Goal: Task Accomplishment & Management: Use online tool/utility

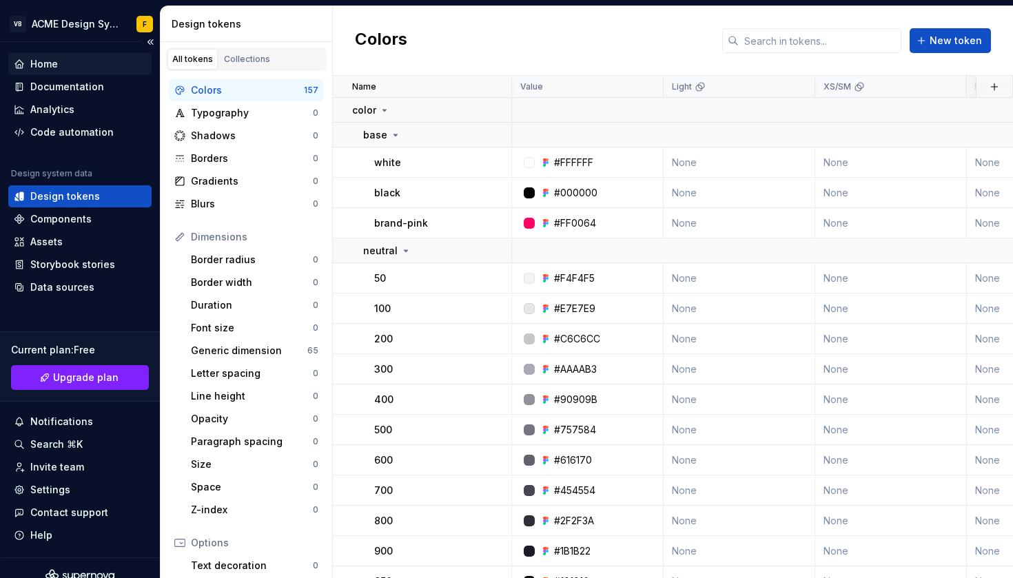
click at [65, 58] on div "Home" at bounding box center [80, 64] width 132 height 14
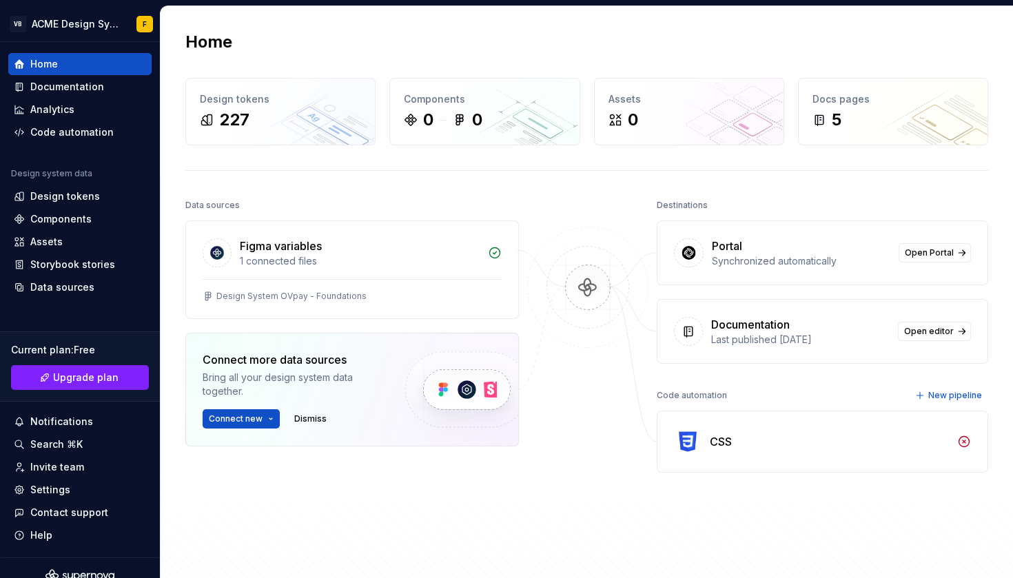
click at [351, 185] on div "Home Design tokens 227 Components 0 0 Assets 0 Docs pages 5 Data sources Figma …" at bounding box center [587, 314] width 852 height 616
click at [585, 284] on img at bounding box center [588, 302] width 134 height 150
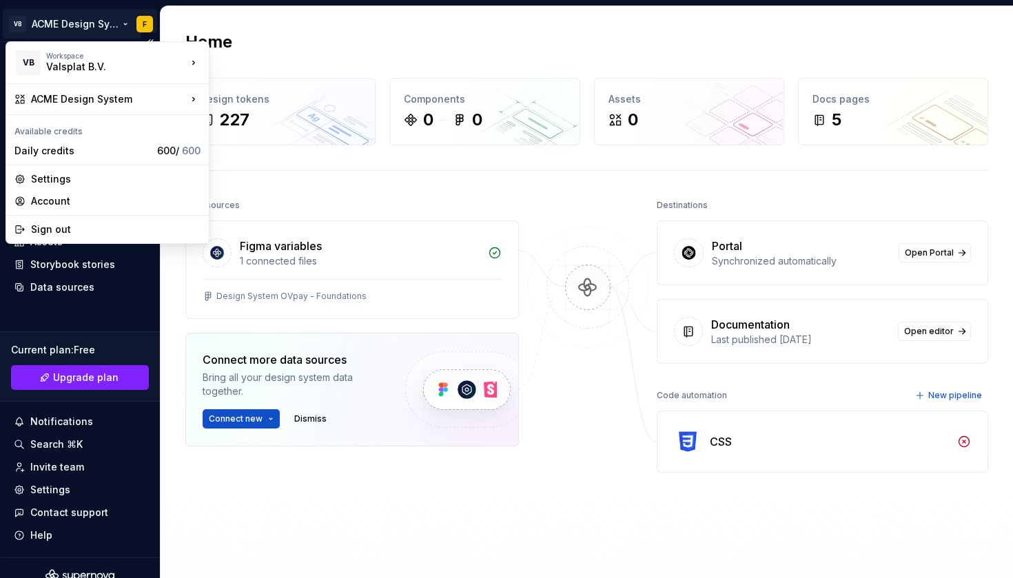
click at [110, 32] on html "VB ACME Design System F Home Documentation Analytics Code automation Design sys…" at bounding box center [506, 289] width 1013 height 578
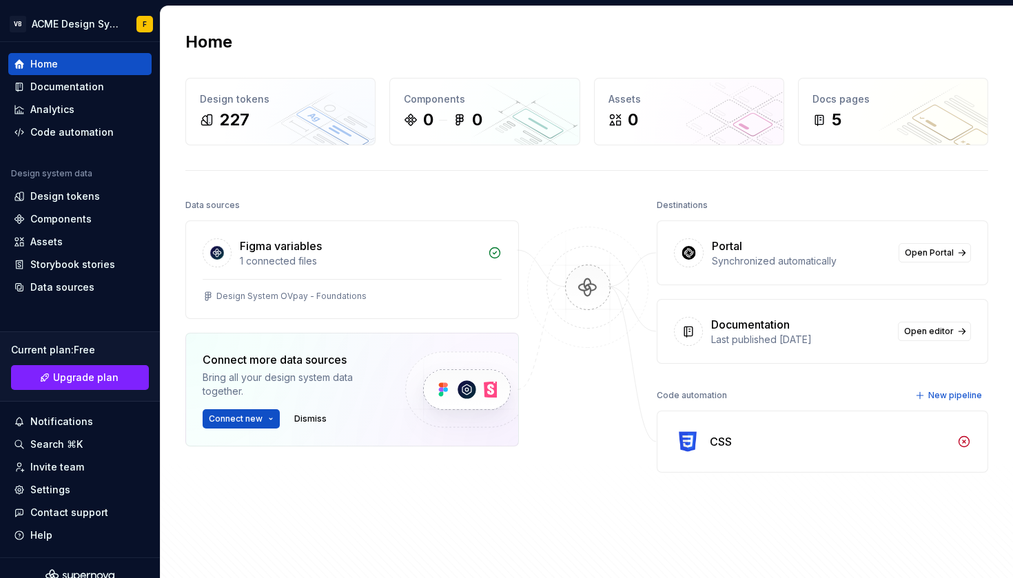
click at [110, 28] on html "VB ACME Design System F Home Documentation Analytics Code automation Design sys…" at bounding box center [506, 289] width 1013 height 578
click at [754, 264] on div "Synchronized automatically" at bounding box center [801, 261] width 178 height 14
click at [951, 251] on span "Open Portal" at bounding box center [929, 252] width 49 height 11
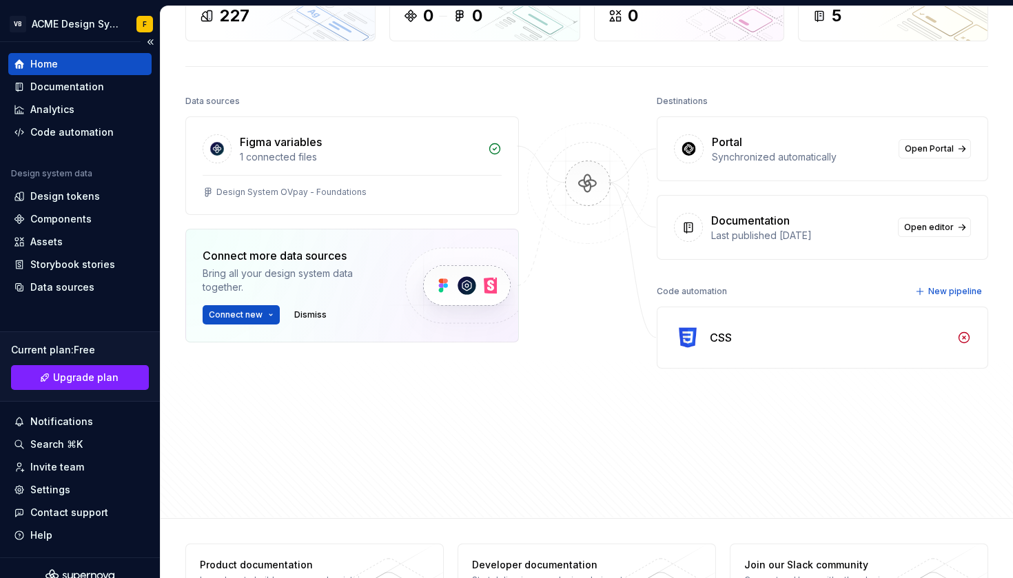
click at [83, 58] on div "Home" at bounding box center [80, 64] width 132 height 14
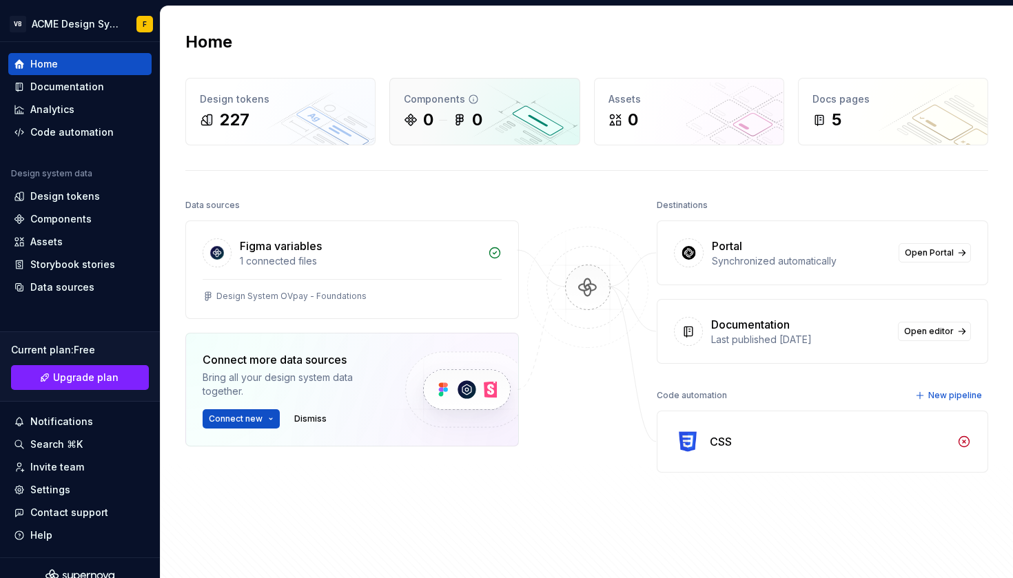
click at [416, 113] on icon at bounding box center [411, 120] width 14 height 14
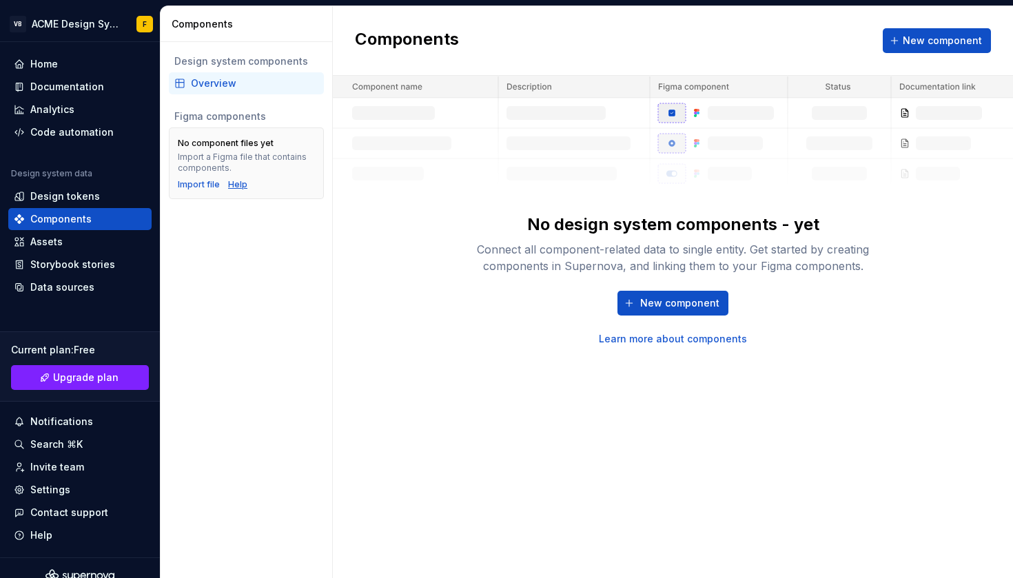
click at [234, 185] on div "Help" at bounding box center [237, 184] width 19 height 11
click at [205, 187] on div "Import file" at bounding box center [199, 184] width 42 height 11
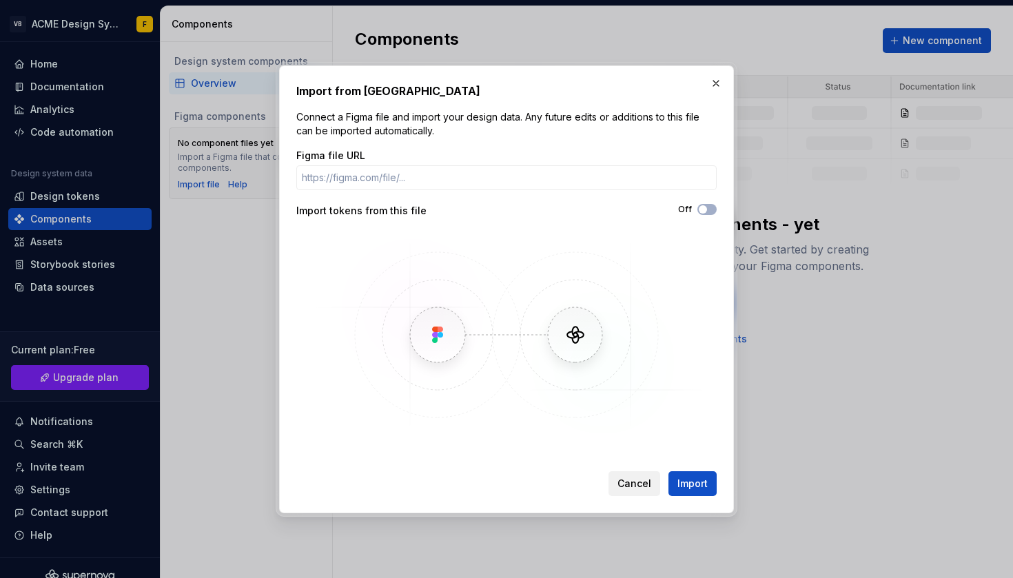
click at [640, 478] on span "Cancel" at bounding box center [634, 484] width 34 height 14
